Goal: Communication & Community: Answer question/provide support

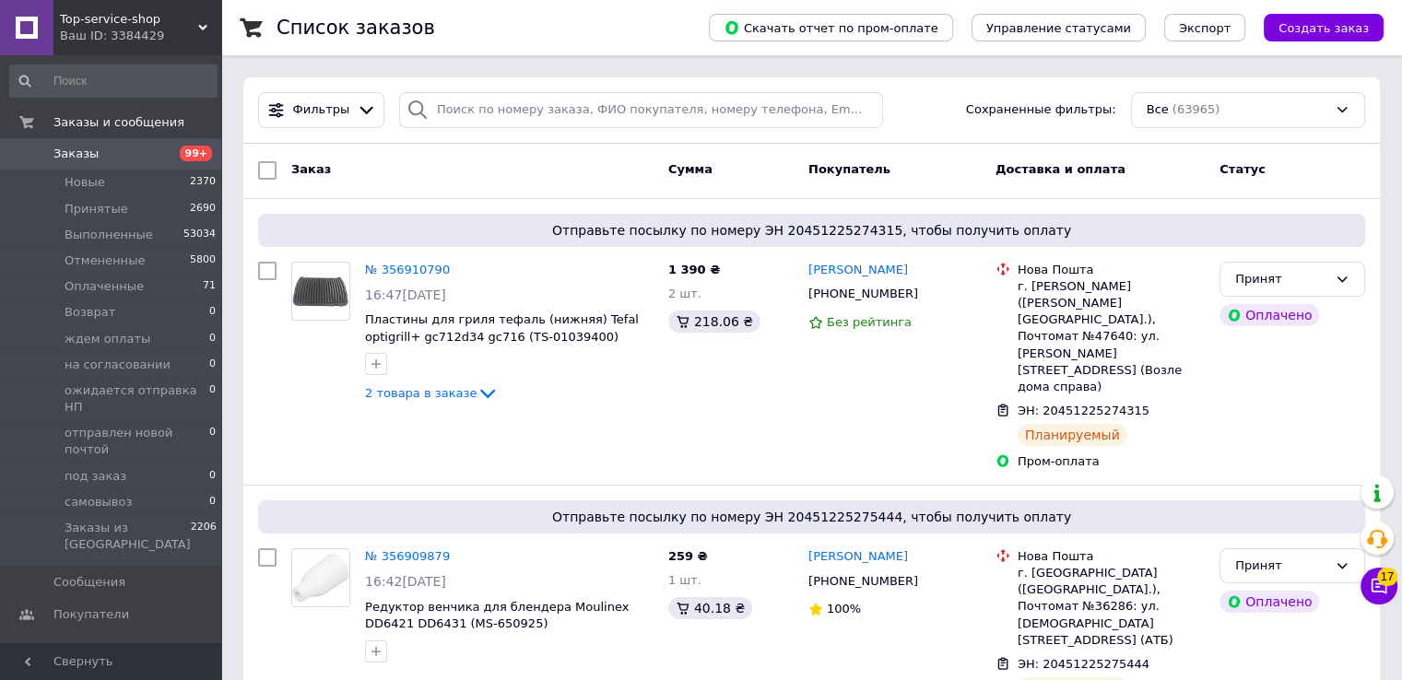
click at [113, 29] on div "Ваш ID: 3384429" at bounding box center [140, 36] width 161 height 17
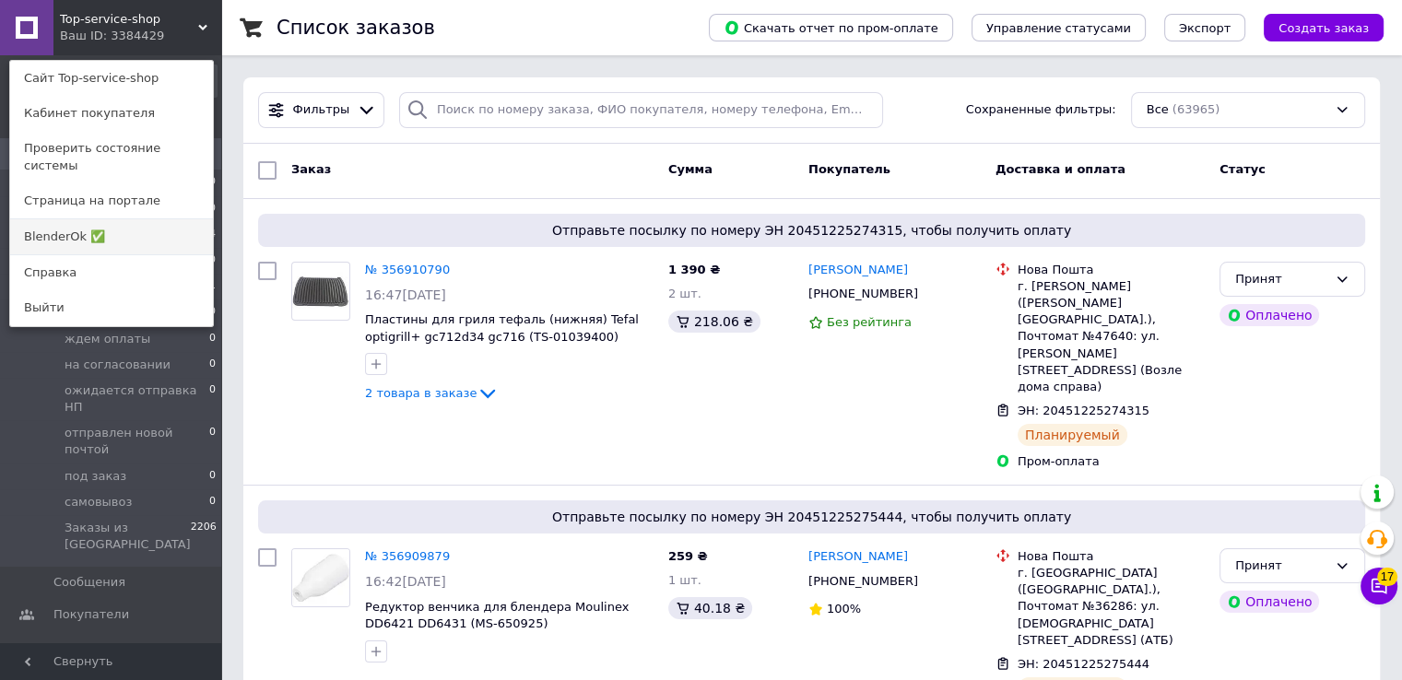
click at [127, 226] on link "BlenderOk ✅" at bounding box center [111, 236] width 203 height 35
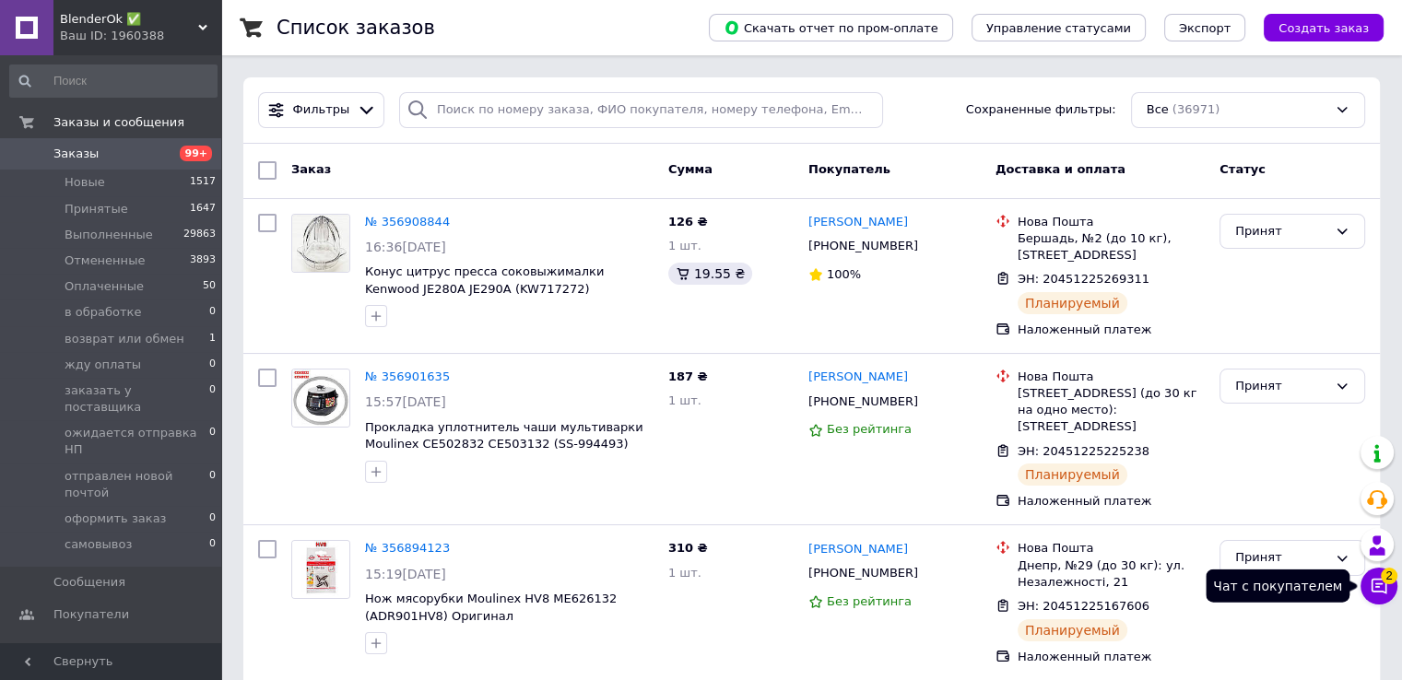
click at [1382, 582] on icon at bounding box center [1379, 586] width 18 height 18
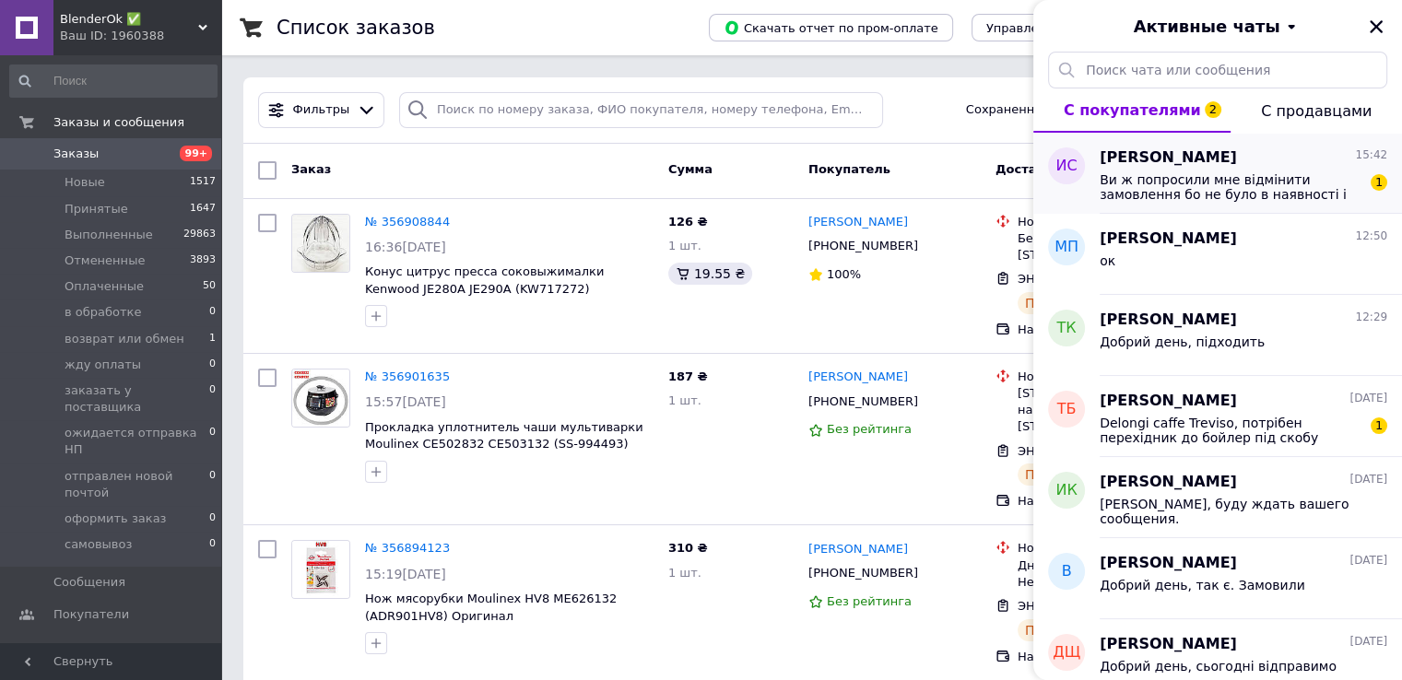
click at [1252, 190] on span "Ви ж попросили мне відмінити замовлення бо не було в наявності і сказали що одр…" at bounding box center [1231, 186] width 262 height 29
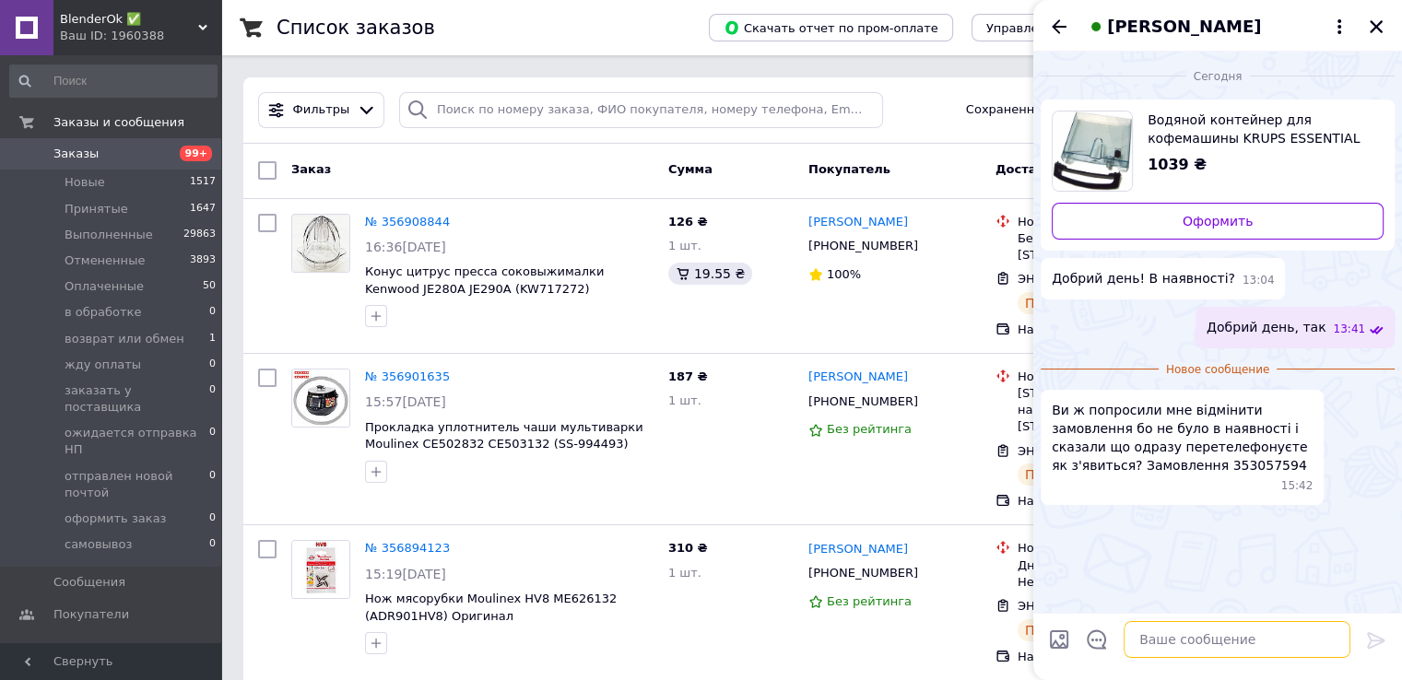
click at [1190, 645] on textarea at bounding box center [1236, 639] width 227 height 37
type textarea "У"
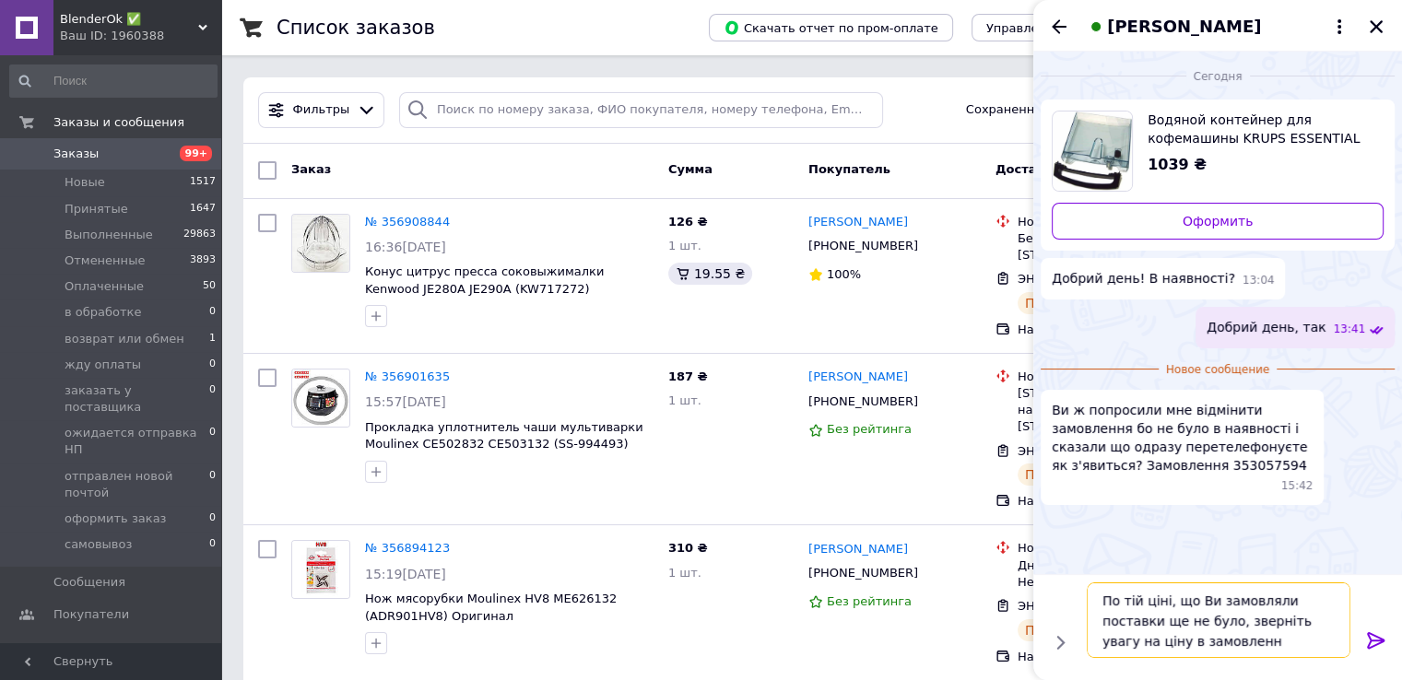
type textarea "По тій ціні, що Ви замовляли поставки ще не було, зверніть увагу на ціну в замо…"
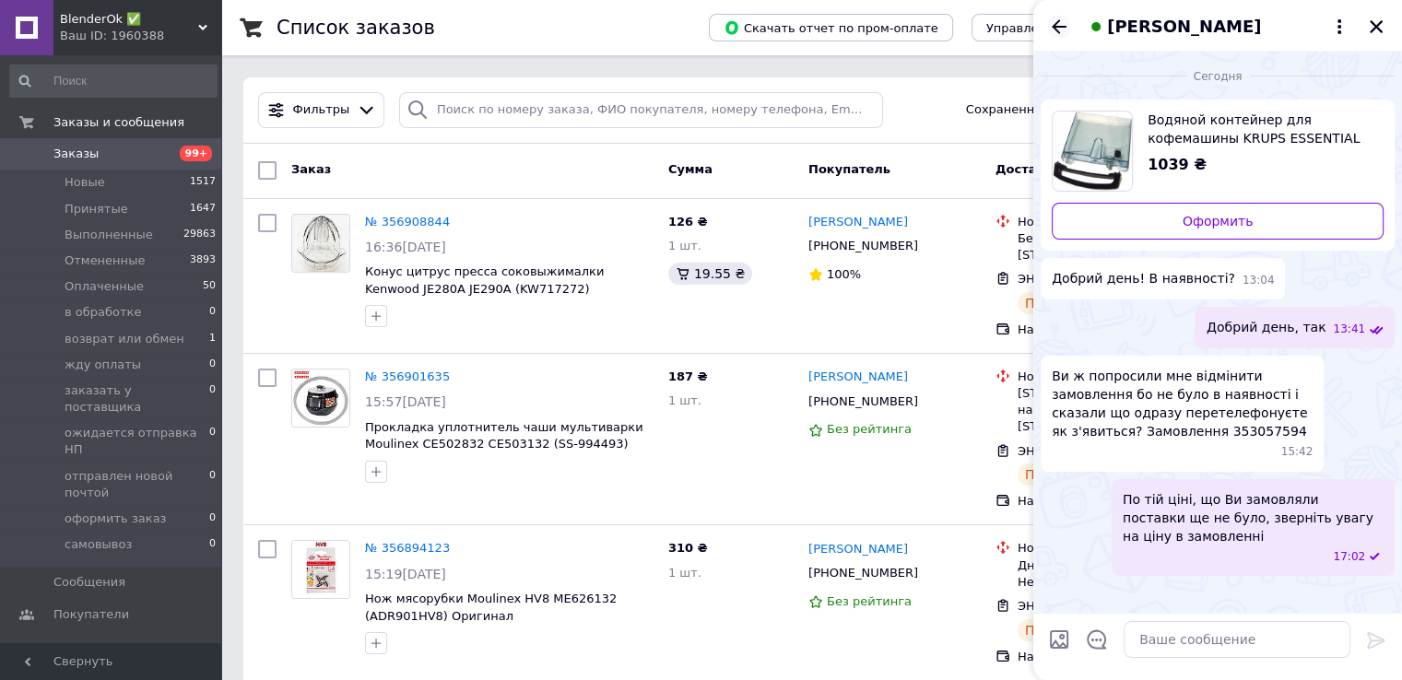
click at [1060, 25] on icon "Назад" at bounding box center [1059, 27] width 22 height 22
